Goal: Task Accomplishment & Management: Manage account settings

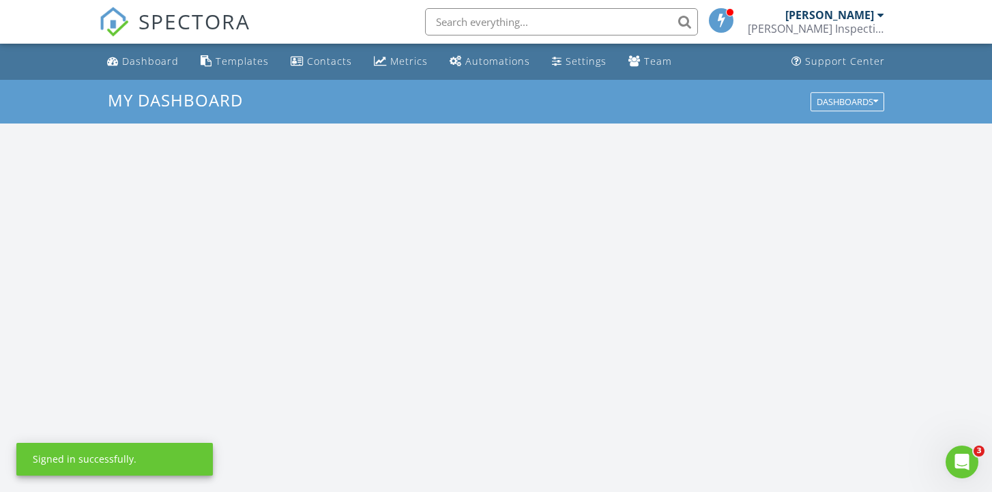
scroll to position [1242, 993]
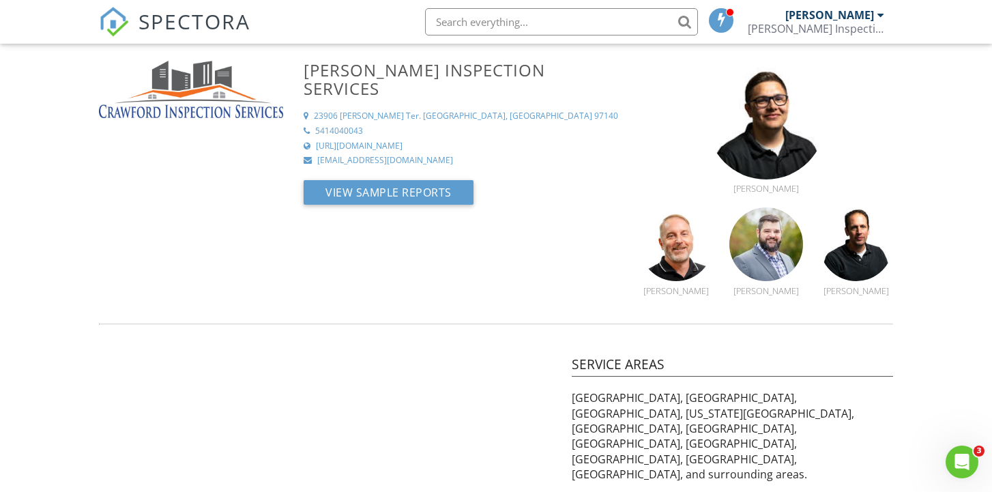
click at [168, 20] on span "SPECTORA" at bounding box center [195, 21] width 112 height 29
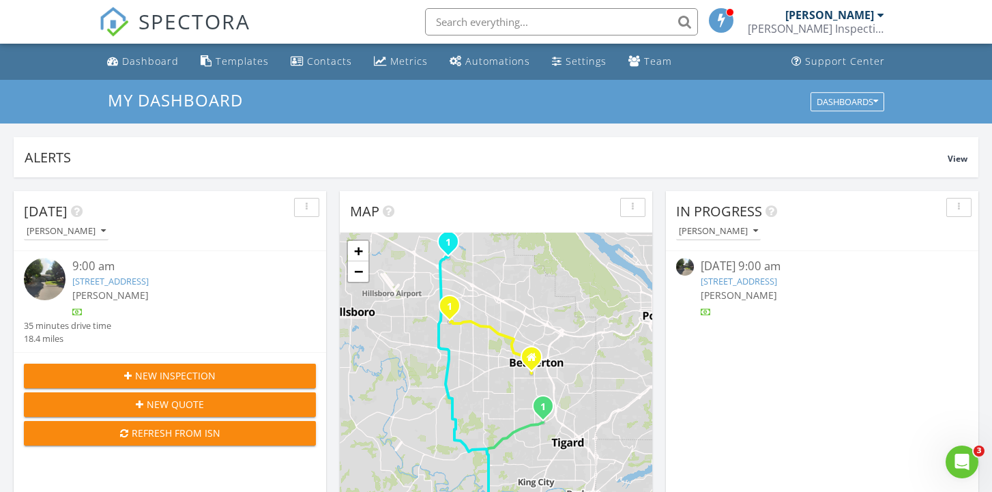
click at [149, 282] on link "5720 NW Toketee Dr, Portland, OR 97229" at bounding box center [110, 281] width 76 height 12
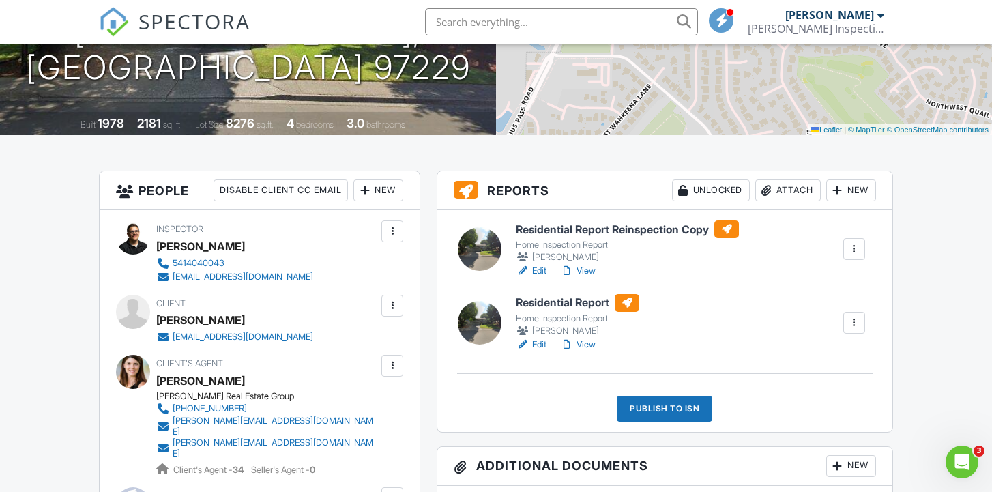
click at [541, 269] on link "Edit" at bounding box center [531, 271] width 31 height 14
